Goal: Navigation & Orientation: Find specific page/section

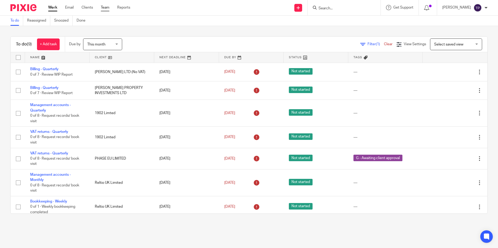
click at [104, 7] on link "Team" at bounding box center [105, 7] width 9 height 5
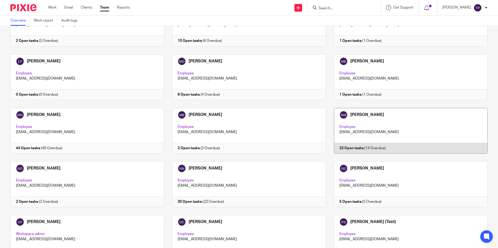
scroll to position [729, 0]
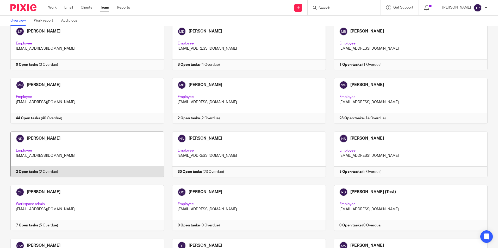
click at [86, 141] on link at bounding box center [83, 155] width 162 height 46
